Goal: Subscribe to service/newsletter

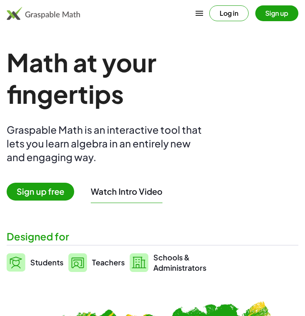
click at [225, 9] on button "Log in" at bounding box center [228, 13] width 39 height 16
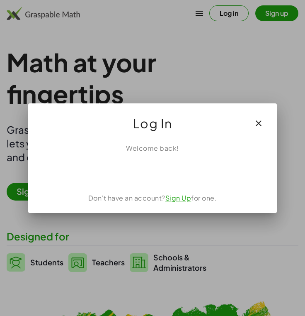
click at [155, 171] on div "使用 Google 帳戶登入。在新分頁中開啟" at bounding box center [152, 171] width 80 height 18
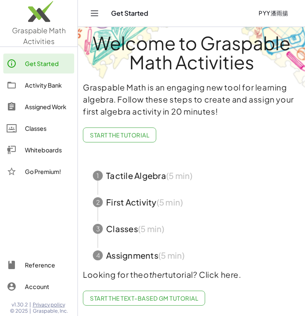
scroll to position [12, 0]
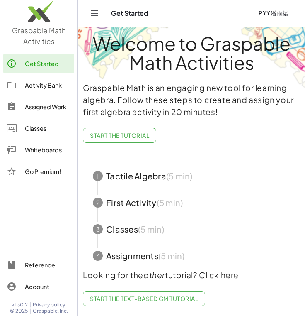
click at [47, 87] on div "Activity Bank" at bounding box center [48, 85] width 46 height 10
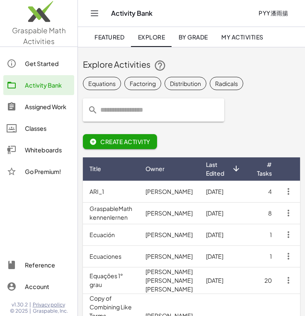
click at [192, 111] on input "text" at bounding box center [158, 109] width 121 height 23
click at [139, 83] on div "Factoring" at bounding box center [143, 83] width 26 height 9
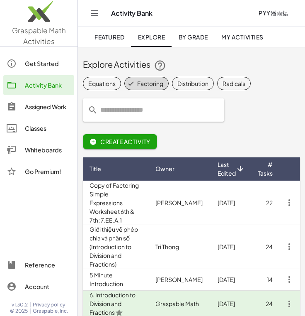
click at [120, 44] on link "Featured" at bounding box center [109, 37] width 43 height 20
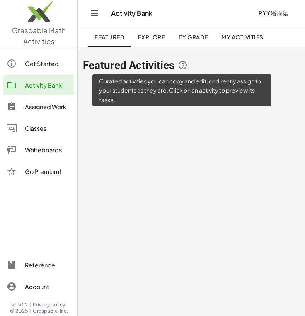
click at [180, 67] on icon at bounding box center [183, 65] width 10 height 10
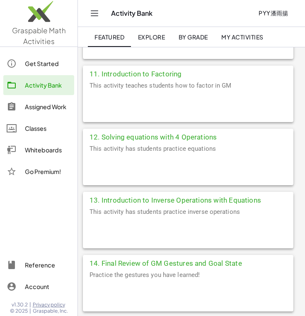
scroll to position [927, 0]
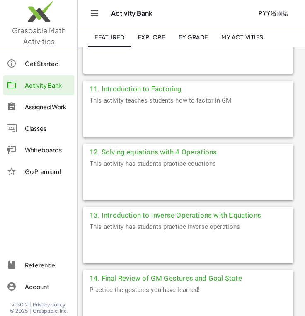
click at [147, 101] on div "This activity teaches students how to factor in GM" at bounding box center [188, 115] width 211 height 41
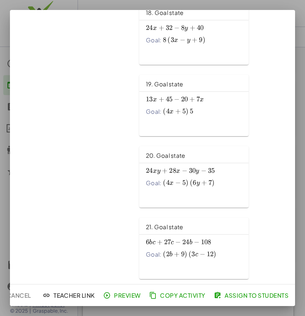
click at [27, 10] on div at bounding box center [152, 158] width 305 height 316
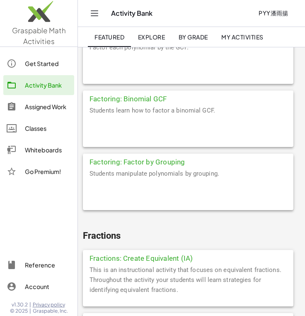
scroll to position [2690, 0]
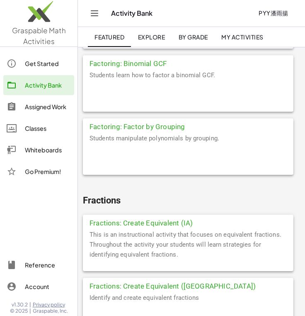
click at [161, 167] on div "Students manipulate polynomials by grouping." at bounding box center [188, 153] width 211 height 41
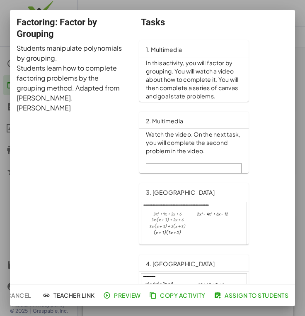
click at [125, 297] on span "Preview" at bounding box center [123, 294] width 36 height 7
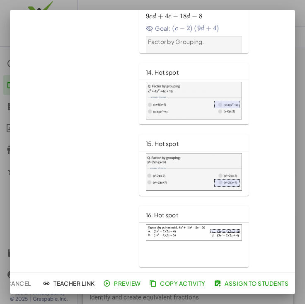
scroll to position [904, 0]
click at [2, 183] on div at bounding box center [152, 152] width 305 height 304
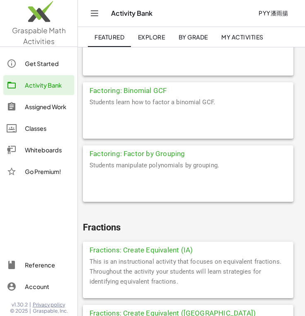
scroll to position [2623, 0]
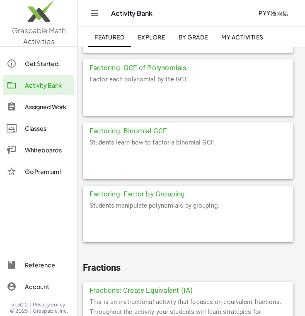
click at [49, 79] on link "Activity Bank" at bounding box center [38, 85] width 71 height 20
click at [46, 123] on div "Classes" at bounding box center [48, 128] width 46 height 10
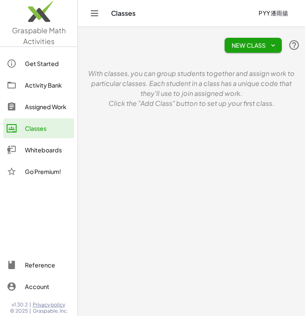
click at [58, 86] on div "Activity Bank" at bounding box center [48, 85] width 46 height 10
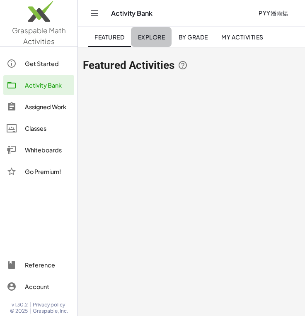
click at [156, 40] on span "Explore" at bounding box center [151, 36] width 27 height 7
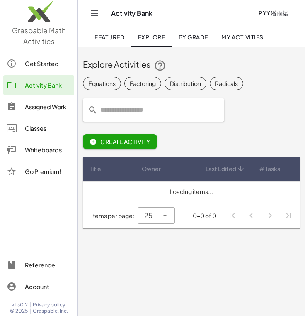
click at [155, 107] on input "text" at bounding box center [158, 109] width 121 height 23
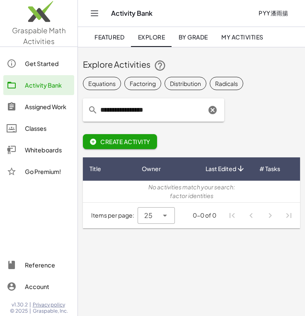
click at [114, 109] on input "**********" at bounding box center [152, 109] width 108 height 23
type input "**********"
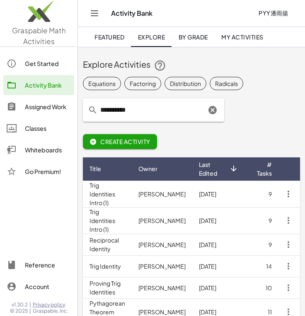
click at [214, 111] on icon "Clear" at bounding box center [213, 110] width 10 height 10
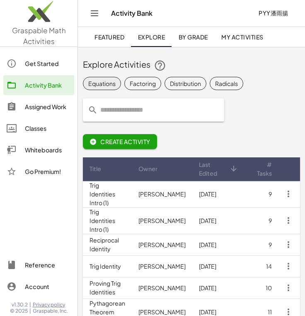
click at [104, 86] on div "Equations" at bounding box center [101, 83] width 27 height 9
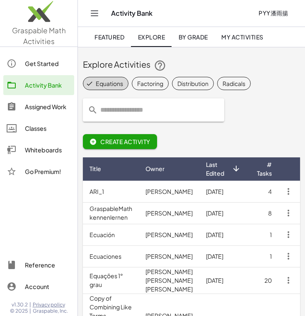
click at [122, 138] on span "Create Activity" at bounding box center [120, 141] width 61 height 7
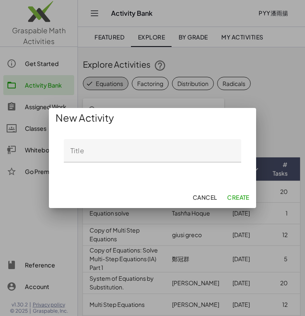
click at [200, 193] on span "Cancel" at bounding box center [204, 196] width 24 height 7
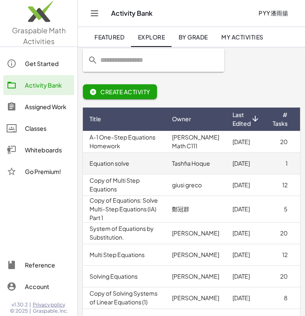
scroll to position [50, 0]
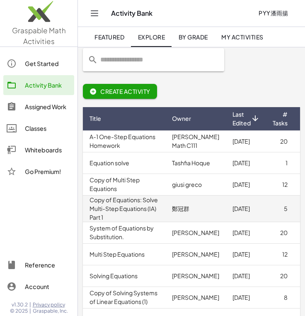
click at [143, 215] on td "Copy of Equations: Solve Multi-Step Equations (IA) Part 1" at bounding box center [124, 208] width 83 height 27
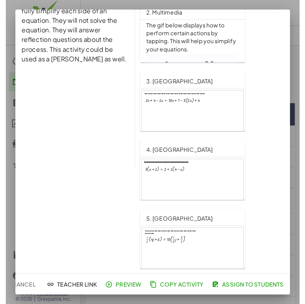
scroll to position [108, 0]
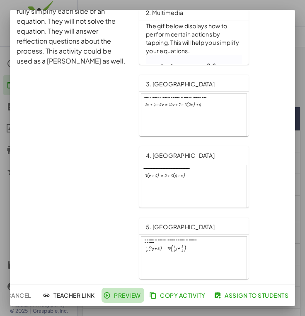
click at [110, 299] on button "Preview" at bounding box center [123, 294] width 43 height 15
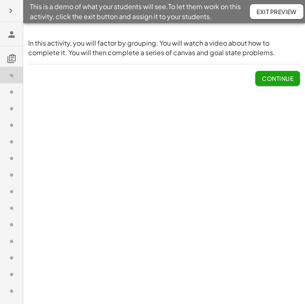
click at [272, 79] on span "Continue" at bounding box center [278, 78] width 32 height 7
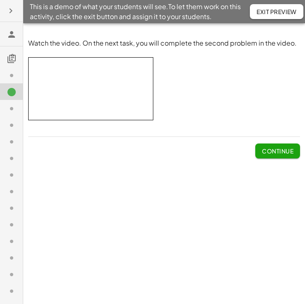
click at [274, 148] on span "Continue" at bounding box center [278, 150] width 32 height 7
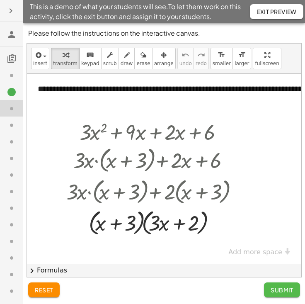
click at [279, 291] on span "Submit" at bounding box center [282, 289] width 23 height 7
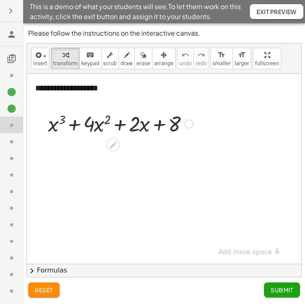
click at [98, 125] on div at bounding box center [120, 123] width 153 height 28
drag, startPoint x: 97, startPoint y: 125, endPoint x: 36, endPoint y: 129, distance: 61.1
click at [36, 129] on div "· x 2 + · 4 + x 3 + · 4 · x 2 + · 2 · x + 8" at bounding box center [118, 123] width 164 height 32
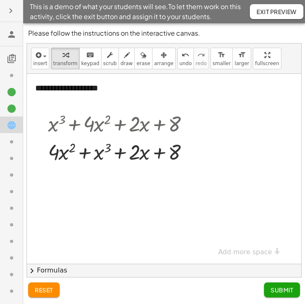
click at [49, 289] on span "reset" at bounding box center [44, 289] width 18 height 7
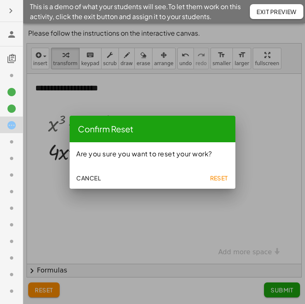
click at [219, 178] on span "Reset" at bounding box center [219, 177] width 18 height 7
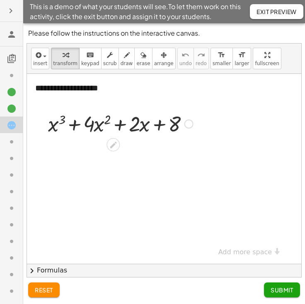
click at [56, 128] on div at bounding box center [120, 123] width 153 height 28
click at [51, 125] on div at bounding box center [120, 123] width 153 height 28
click at [101, 124] on div at bounding box center [120, 123] width 153 height 28
drag, startPoint x: 93, startPoint y: 125, endPoint x: 100, endPoint y: 124, distance: 7.1
click at [100, 124] on div at bounding box center [120, 123] width 153 height 28
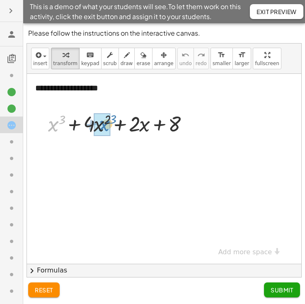
drag, startPoint x: 49, startPoint y: 126, endPoint x: 100, endPoint y: 125, distance: 51.0
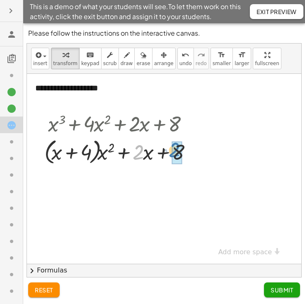
drag, startPoint x: 140, startPoint y: 151, endPoint x: 173, endPoint y: 149, distance: 33.7
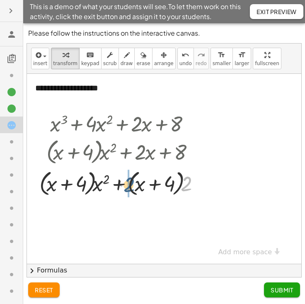
drag, startPoint x: 189, startPoint y: 186, endPoint x: 131, endPoint y: 187, distance: 57.6
click at [131, 187] on div at bounding box center [122, 183] width 175 height 32
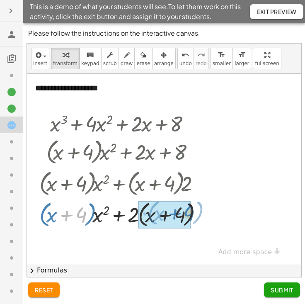
drag, startPoint x: 66, startPoint y: 217, endPoint x: 174, endPoint y: 215, distance: 108.2
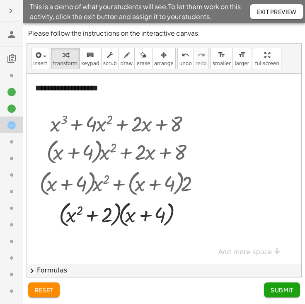
click at [288, 288] on span "Submit" at bounding box center [282, 289] width 23 height 7
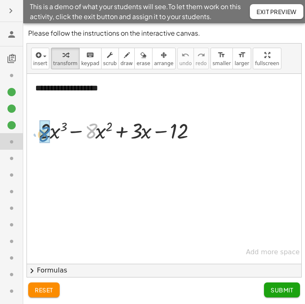
drag, startPoint x: 91, startPoint y: 129, endPoint x: 44, endPoint y: 132, distance: 47.0
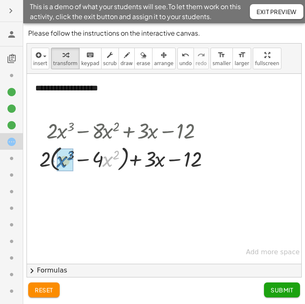
drag, startPoint x: 110, startPoint y: 159, endPoint x: 65, endPoint y: 160, distance: 45.6
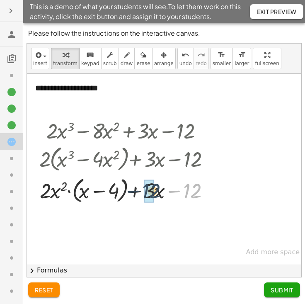
drag, startPoint x: 194, startPoint y: 193, endPoint x: 155, endPoint y: 193, distance: 39.0
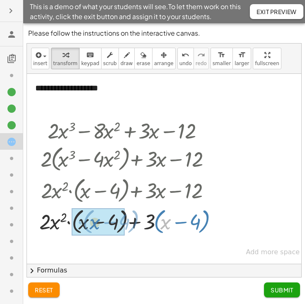
drag, startPoint x: 169, startPoint y: 224, endPoint x: 95, endPoint y: 224, distance: 73.4
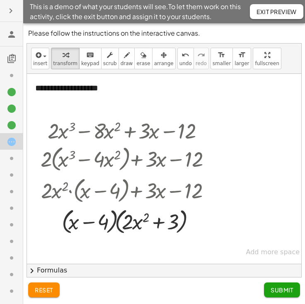
click at [287, 289] on span "Submit" at bounding box center [282, 289] width 23 height 7
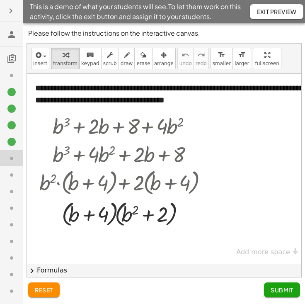
click at [282, 289] on span "Submit" at bounding box center [282, 289] width 23 height 7
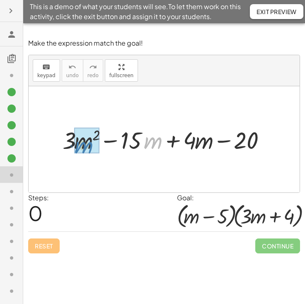
drag, startPoint x: 155, startPoint y: 144, endPoint x: 85, endPoint y: 149, distance: 70.3
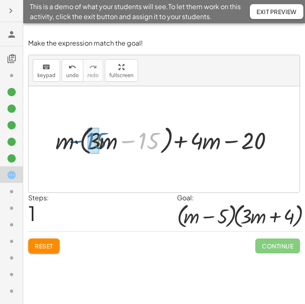
drag, startPoint x: 145, startPoint y: 140, endPoint x: 93, endPoint y: 140, distance: 52.2
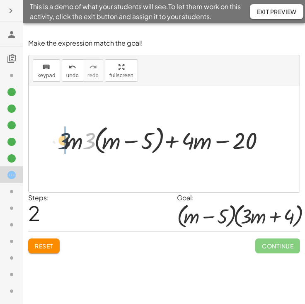
drag, startPoint x: 90, startPoint y: 144, endPoint x: 66, endPoint y: 144, distance: 24.9
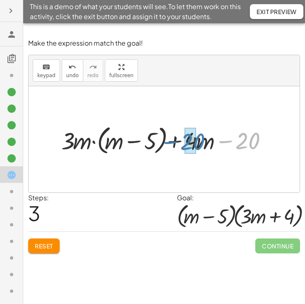
drag, startPoint x: 243, startPoint y: 141, endPoint x: 189, endPoint y: 141, distance: 54.7
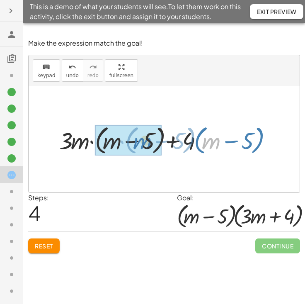
drag, startPoint x: 216, startPoint y: 144, endPoint x: 136, endPoint y: 145, distance: 79.6
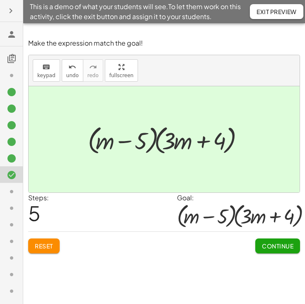
click at [100, 0] on div "This is a demo of what your students will see. To let them work on this activit…" at bounding box center [164, 11] width 282 height 23
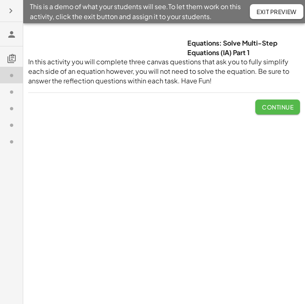
click at [264, 112] on button "Continue" at bounding box center [277, 107] width 45 height 15
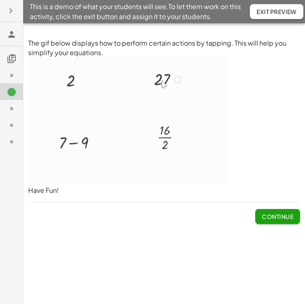
click at [271, 218] on span "Continue" at bounding box center [278, 216] width 32 height 7
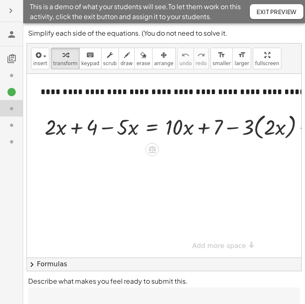
click at [257, 126] on div at bounding box center [193, 127] width 305 height 32
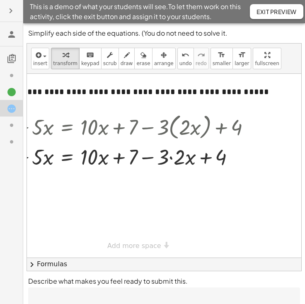
scroll to position [0, 83]
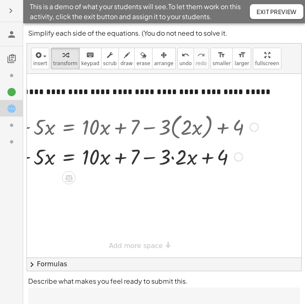
click at [173, 158] on div at bounding box center [109, 156] width 305 height 28
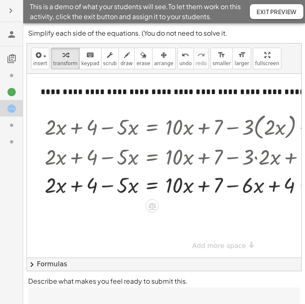
scroll to position [0, 0]
drag, startPoint x: 56, startPoint y: 187, endPoint x: 126, endPoint y: 187, distance: 70.5
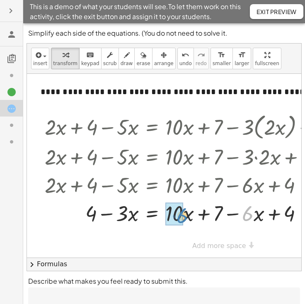
drag, startPoint x: 246, startPoint y: 212, endPoint x: 179, endPoint y: 215, distance: 66.8
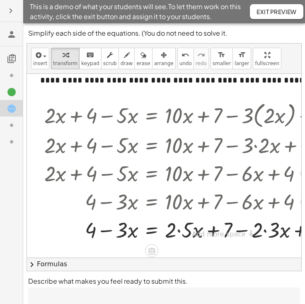
scroll to position [12, 0]
click at [256, 230] on div at bounding box center [192, 229] width 305 height 28
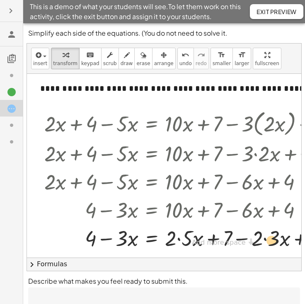
scroll to position [3, 0]
click at [287, 235] on div at bounding box center [192, 238] width 305 height 28
drag, startPoint x: 254, startPoint y: 239, endPoint x: 177, endPoint y: 240, distance: 76.7
click at [177, 240] on div at bounding box center [192, 238] width 305 height 28
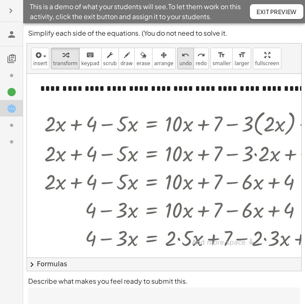
scroll to position [0, 0]
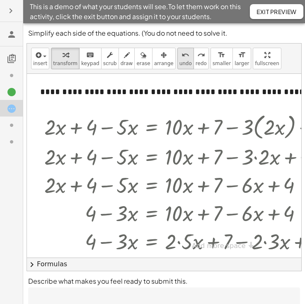
click at [177, 67] on button "undo undo" at bounding box center [185, 59] width 17 height 22
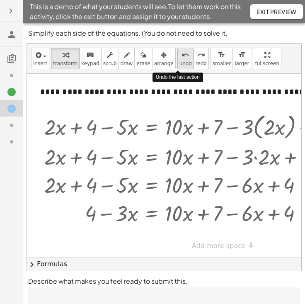
click at [177, 67] on button "undo undo" at bounding box center [185, 59] width 17 height 22
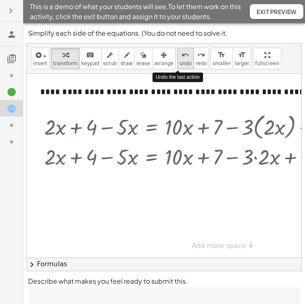
click at [177, 67] on button "undo undo" at bounding box center [185, 59] width 17 height 22
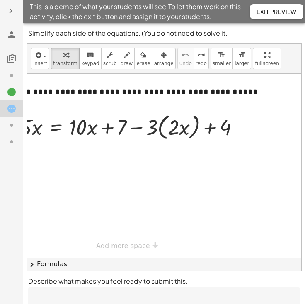
scroll to position [0, 59]
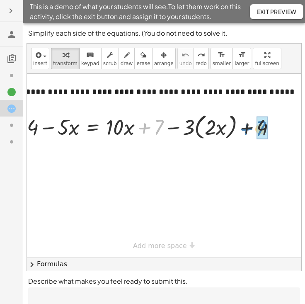
drag, startPoint x: 141, startPoint y: 127, endPoint x: 248, endPoint y: 128, distance: 107.0
click at [248, 128] on div at bounding box center [133, 127] width 305 height 32
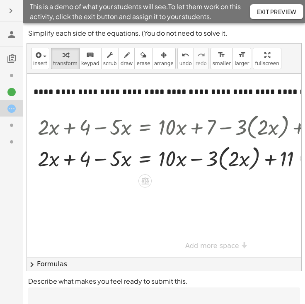
scroll to position [0, 6]
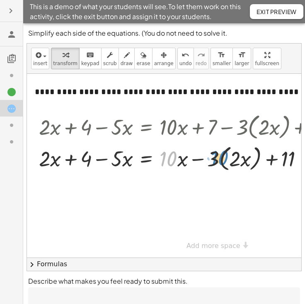
drag, startPoint x: 169, startPoint y: 159, endPoint x: 221, endPoint y: 159, distance: 51.4
click at [221, 159] on div at bounding box center [187, 158] width 305 height 32
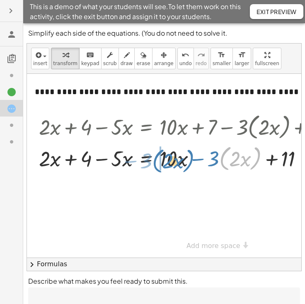
drag, startPoint x: 229, startPoint y: 157, endPoint x: 162, endPoint y: 159, distance: 67.2
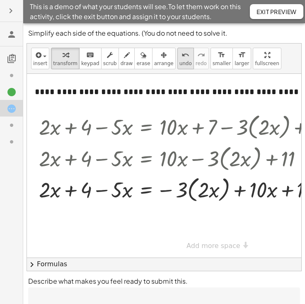
click at [179, 68] on button "undo undo" at bounding box center [185, 59] width 17 height 22
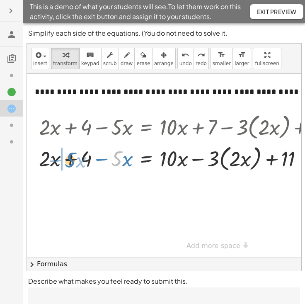
drag, startPoint x: 112, startPoint y: 158, endPoint x: 66, endPoint y: 159, distance: 46.9
click at [66, 159] on div at bounding box center [187, 158] width 305 height 32
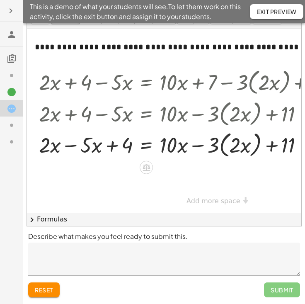
scroll to position [45, 0]
click at [69, 146] on div at bounding box center [187, 145] width 305 height 32
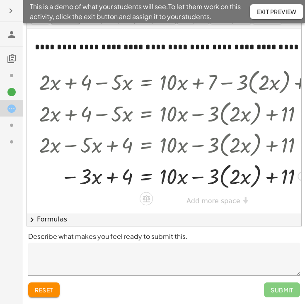
click at [201, 178] on div at bounding box center [187, 176] width 305 height 32
click at [198, 178] on div at bounding box center [187, 176] width 305 height 32
click at [223, 178] on div at bounding box center [187, 176] width 305 height 32
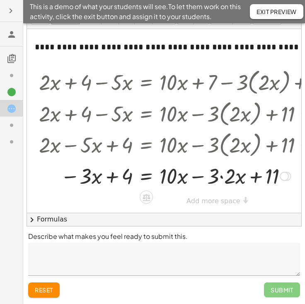
click at [223, 178] on div at bounding box center [187, 175] width 305 height 28
click at [197, 177] on div at bounding box center [187, 175] width 305 height 28
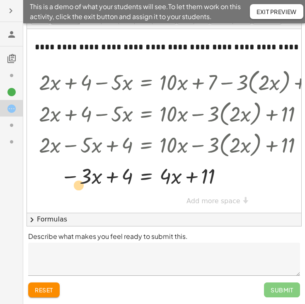
drag, startPoint x: 87, startPoint y: 180, endPoint x: 81, endPoint y: 188, distance: 10.2
click at [81, 188] on div at bounding box center [187, 175] width 305 height 28
drag, startPoint x: 70, startPoint y: 178, endPoint x: 175, endPoint y: 176, distance: 105.3
click at [175, 176] on div at bounding box center [187, 175] width 305 height 28
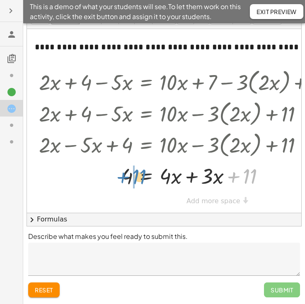
drag, startPoint x: 237, startPoint y: 177, endPoint x: 127, endPoint y: 178, distance: 109.9
click at [127, 178] on div at bounding box center [187, 175] width 305 height 28
click at [174, 177] on div at bounding box center [187, 175] width 305 height 28
click at [193, 175] on div at bounding box center [187, 175] width 305 height 28
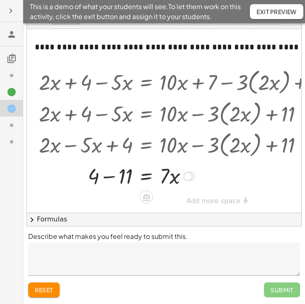
click at [113, 179] on div at bounding box center [187, 175] width 305 height 28
click at [167, 175] on div at bounding box center [187, 175] width 305 height 28
drag, startPoint x: 167, startPoint y: 176, endPoint x: 125, endPoint y: 181, distance: 42.6
click at [125, 181] on div at bounding box center [187, 175] width 305 height 28
click at [128, 178] on div at bounding box center [187, 175] width 305 height 41
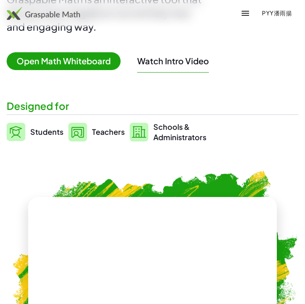
scroll to position [85, 0]
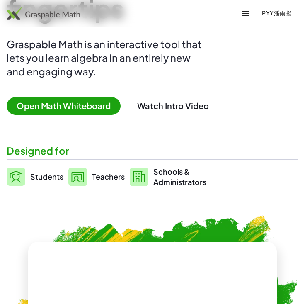
click at [244, 15] on icon "button" at bounding box center [246, 13] width 10 height 10
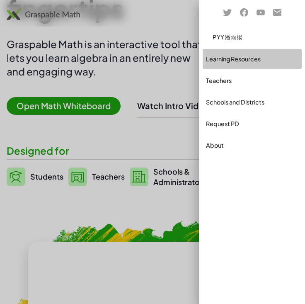
click at [241, 55] on div "Learning Resources" at bounding box center [252, 59] width 92 height 10
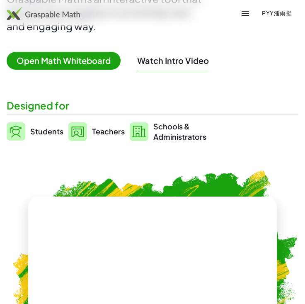
scroll to position [143, 0]
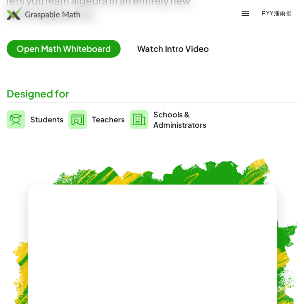
click at [88, 53] on span "Open Math Whiteboard" at bounding box center [64, 49] width 114 height 18
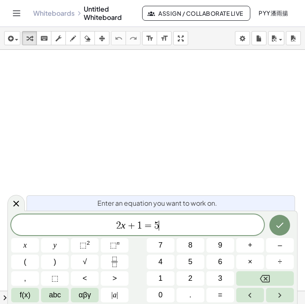
click at [168, 227] on span "2 x + 1 = 5 ​" at bounding box center [137, 226] width 253 height 12
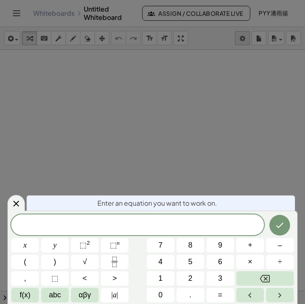
click at [243, 39] on body "Graspable Math Activities Get Started Activity Bank Assigned Work Classes White…" at bounding box center [152, 152] width 305 height 304
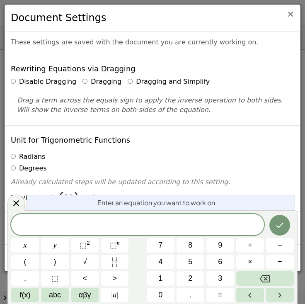
click at [291, 14] on span "×" at bounding box center [290, 14] width 7 height 10
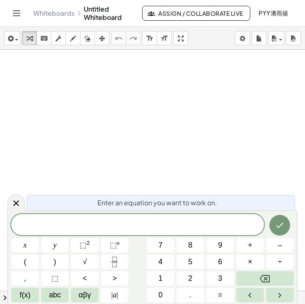
click at [163, 224] on span at bounding box center [137, 225] width 253 height 12
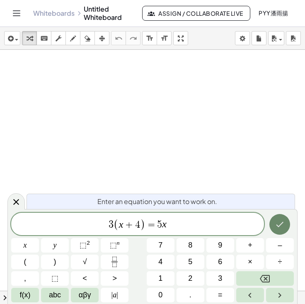
click at [283, 224] on icon "Done" at bounding box center [280, 224] width 10 height 10
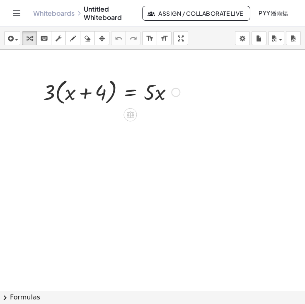
click at [53, 95] on div at bounding box center [111, 92] width 145 height 32
drag, startPoint x: 49, startPoint y: 93, endPoint x: 71, endPoint y: 93, distance: 22.4
click at [71, 93] on div at bounding box center [111, 92] width 145 height 32
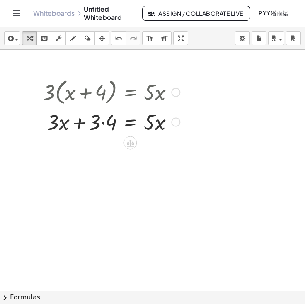
click at [102, 121] on div at bounding box center [111, 121] width 145 height 28
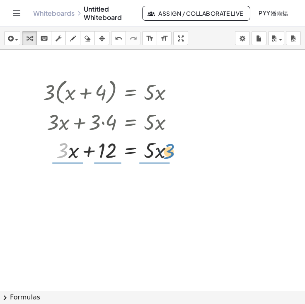
drag, startPoint x: 63, startPoint y: 153, endPoint x: 169, endPoint y: 155, distance: 106.6
click at [169, 155] on div at bounding box center [111, 150] width 145 height 28
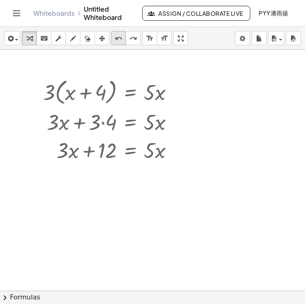
click at [115, 41] on icon "undo" at bounding box center [119, 39] width 8 height 10
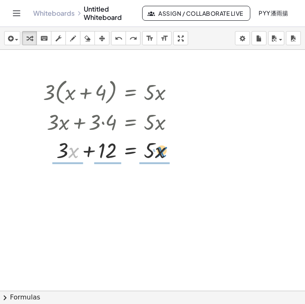
drag, startPoint x: 73, startPoint y: 154, endPoint x: 161, endPoint y: 153, distance: 87.9
click at [161, 153] on div at bounding box center [111, 150] width 145 height 28
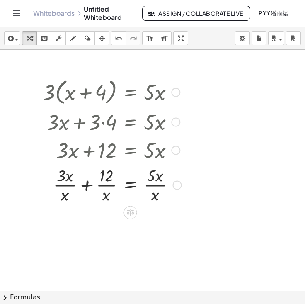
click at [71, 181] on div at bounding box center [112, 184] width 146 height 41
click at [68, 188] on div at bounding box center [112, 184] width 146 height 41
click at [66, 187] on div at bounding box center [112, 184] width 146 height 41
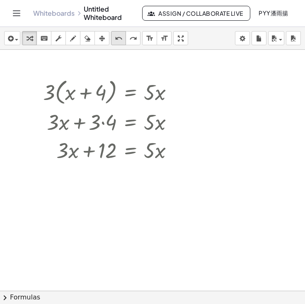
click at [120, 36] on icon "undo" at bounding box center [119, 39] width 8 height 10
drag, startPoint x: 55, startPoint y: 152, endPoint x: 46, endPoint y: 155, distance: 9.6
click at [45, 155] on div at bounding box center [111, 150] width 145 height 28
drag, startPoint x: 87, startPoint y: 152, endPoint x: 98, endPoint y: 154, distance: 10.6
click at [98, 154] on div at bounding box center [111, 150] width 145 height 28
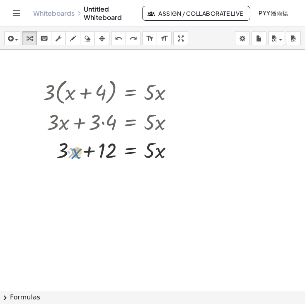
click at [76, 152] on div at bounding box center [111, 150] width 145 height 28
click at [53, 142] on div at bounding box center [111, 150] width 145 height 28
click at [126, 173] on icon at bounding box center [130, 171] width 9 height 9
click at [116, 172] on span "−" at bounding box center [114, 171] width 5 height 12
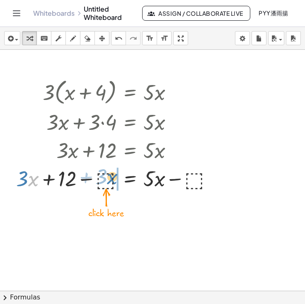
drag, startPoint x: 30, startPoint y: 177, endPoint x: 109, endPoint y: 175, distance: 79.2
click at [109, 175] on div at bounding box center [118, 178] width 212 height 28
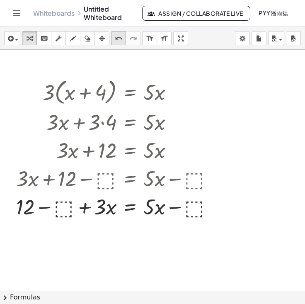
click at [121, 41] on icon "undo" at bounding box center [119, 39] width 8 height 10
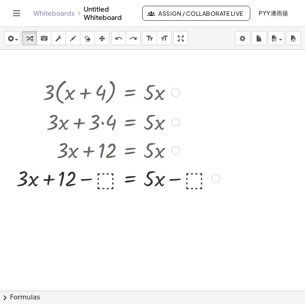
click at [108, 180] on div at bounding box center [118, 178] width 212 height 28
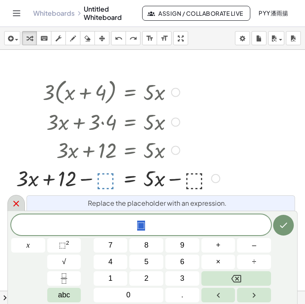
click at [20, 204] on icon at bounding box center [16, 204] width 10 height 10
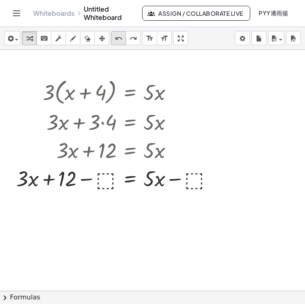
click at [118, 39] on icon "undo" at bounding box center [119, 39] width 8 height 10
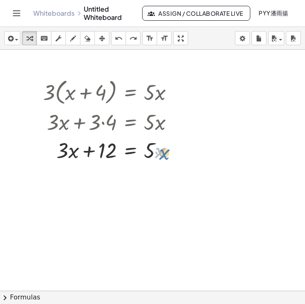
click at [162, 153] on div at bounding box center [111, 150] width 145 height 28
click at [153, 154] on div at bounding box center [111, 150] width 145 height 28
click at [64, 162] on div at bounding box center [111, 150] width 145 height 28
drag, startPoint x: 64, startPoint y: 156, endPoint x: 75, endPoint y: 156, distance: 11.2
click at [75, 156] on div at bounding box center [111, 150] width 145 height 28
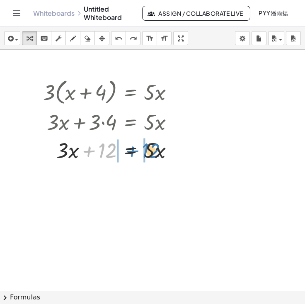
drag, startPoint x: 79, startPoint y: 143, endPoint x: 123, endPoint y: 143, distance: 43.5
click at [123, 143] on div at bounding box center [111, 150] width 145 height 28
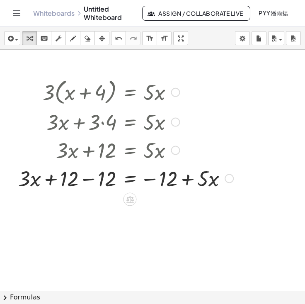
click at [79, 180] on div at bounding box center [126, 178] width 224 height 28
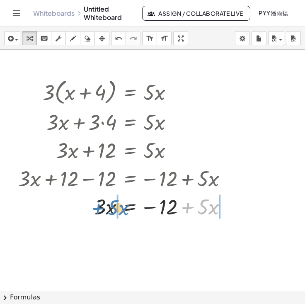
drag, startPoint x: 190, startPoint y: 208, endPoint x: 100, endPoint y: 209, distance: 89.6
click at [100, 209] on div at bounding box center [126, 206] width 224 height 28
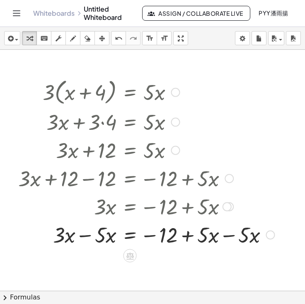
click at [209, 235] on div at bounding box center [146, 234] width 265 height 28
click at [225, 237] on div at bounding box center [146, 234] width 265 height 28
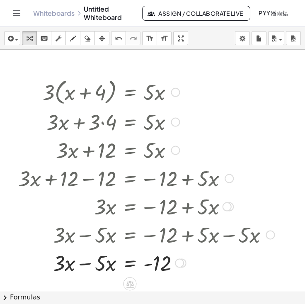
click at [87, 265] on div at bounding box center [146, 262] width 265 height 28
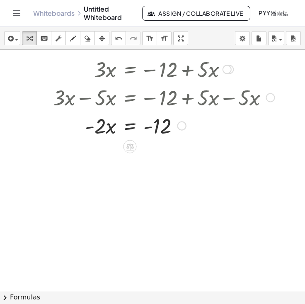
scroll to position [186, 0]
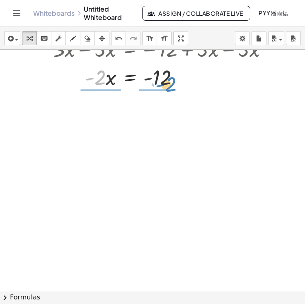
drag, startPoint x: 98, startPoint y: 81, endPoint x: 169, endPoint y: 87, distance: 71.2
click at [169, 87] on div at bounding box center [146, 77] width 265 height 28
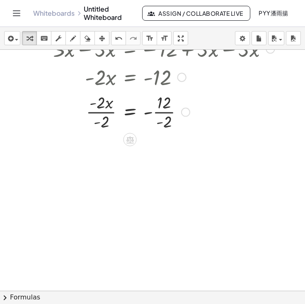
click at [160, 112] on div at bounding box center [146, 111] width 265 height 41
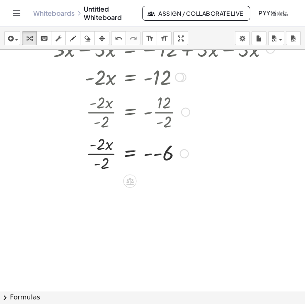
click at [158, 153] on div at bounding box center [146, 152] width 265 height 41
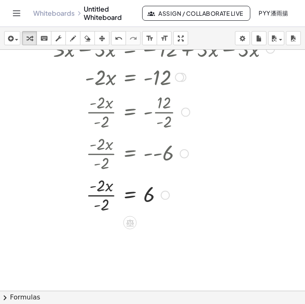
click at [104, 194] on div at bounding box center [146, 194] width 265 height 41
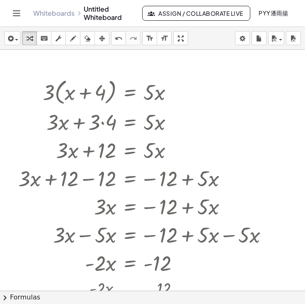
scroll to position [0, 0]
click at [50, 16] on link "Whiteboards" at bounding box center [53, 13] width 41 height 8
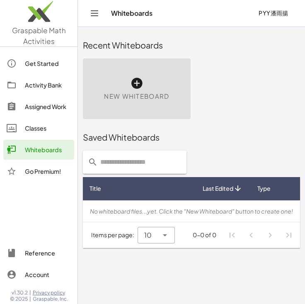
click at [58, 86] on div "Activity Bank" at bounding box center [48, 85] width 46 height 10
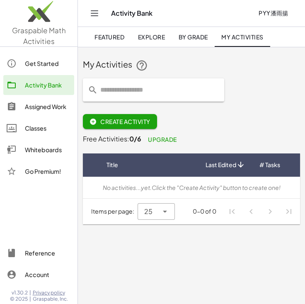
click at [173, 139] on span "Upgrade" at bounding box center [162, 139] width 29 height 7
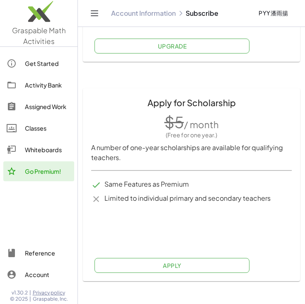
scroll to position [443, 0]
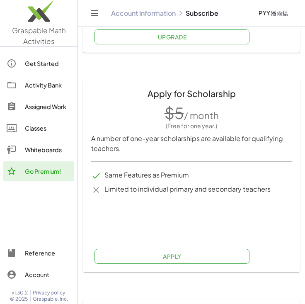
click at [199, 260] on button "Apply" at bounding box center [172, 256] width 155 height 15
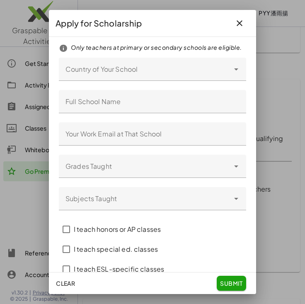
scroll to position [0, 0]
click at [201, 74] on div at bounding box center [144, 69] width 171 height 23
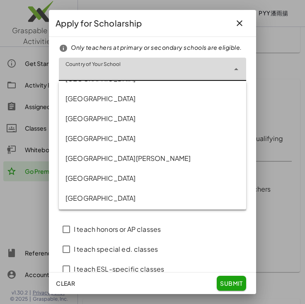
scroll to position [1899, 0]
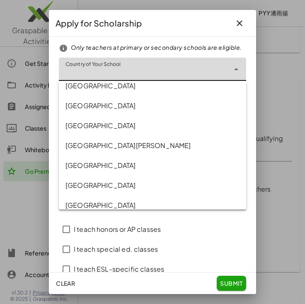
click at [118, 190] on div "[GEOGRAPHIC_DATA]" at bounding box center [153, 185] width 174 height 10
type input "*********"
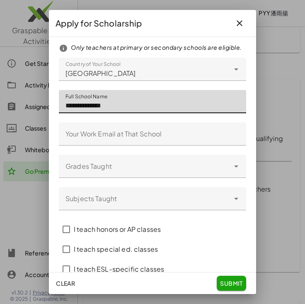
type input "**********"
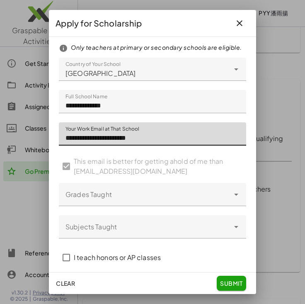
type input "**********"
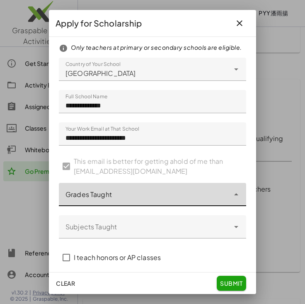
click at [138, 186] on div at bounding box center [144, 194] width 171 height 23
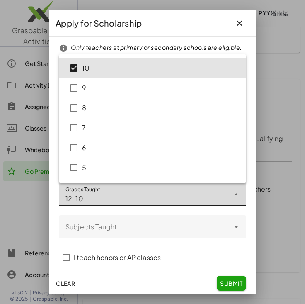
scroll to position [60, 0]
type input "*********"
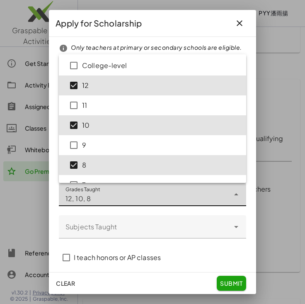
scroll to position [0, 0]
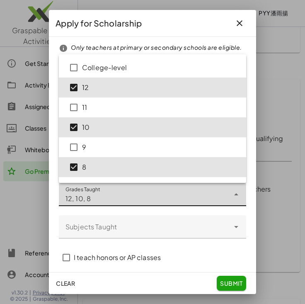
click at [193, 231] on input "Subjects Taught" at bounding box center [147, 231] width 162 height 10
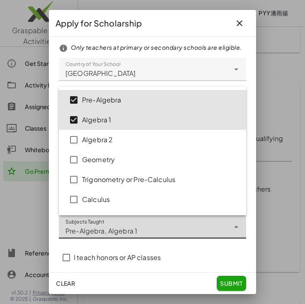
click at [96, 143] on div "Algebra 2" at bounding box center [161, 140] width 158 height 10
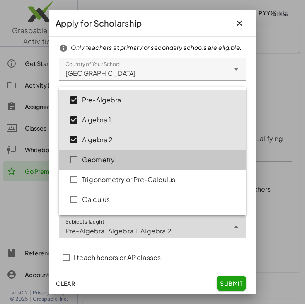
click at [96, 158] on div "Geometry" at bounding box center [161, 160] width 158 height 10
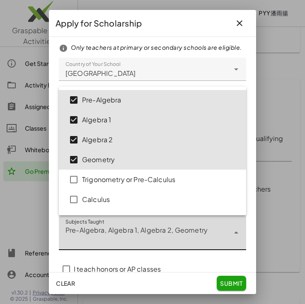
click at [93, 177] on div "Trigonometry or Pre-Calculus" at bounding box center [161, 180] width 158 height 10
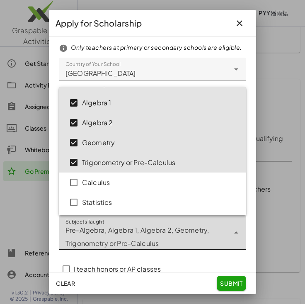
scroll to position [32, 0]
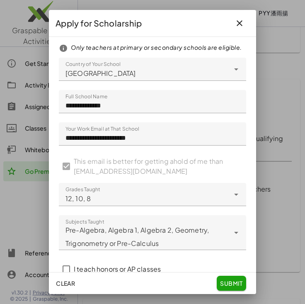
click at [152, 261] on label "I teach honors or AP classes" at bounding box center [117, 269] width 87 height 20
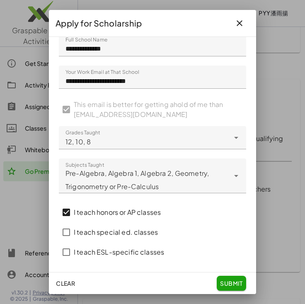
scroll to position [57, 0]
click at [227, 284] on span "submit" at bounding box center [231, 282] width 23 height 7
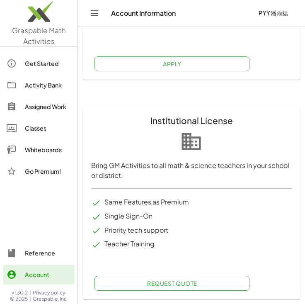
scroll to position [758, 0]
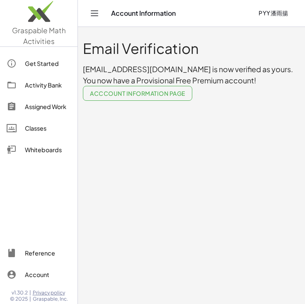
click at [50, 64] on div "Get Started" at bounding box center [48, 63] width 46 height 10
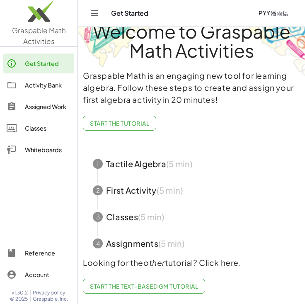
scroll to position [23, 0]
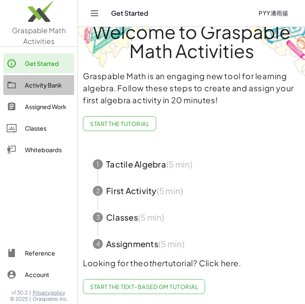
click at [50, 92] on link "Activity Bank" at bounding box center [38, 85] width 71 height 20
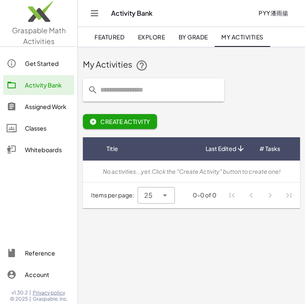
click at [45, 282] on link "Account" at bounding box center [38, 275] width 71 height 20
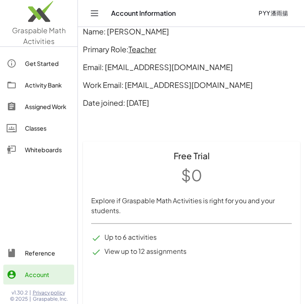
scroll to position [39, 0]
